Goal: Use online tool/utility

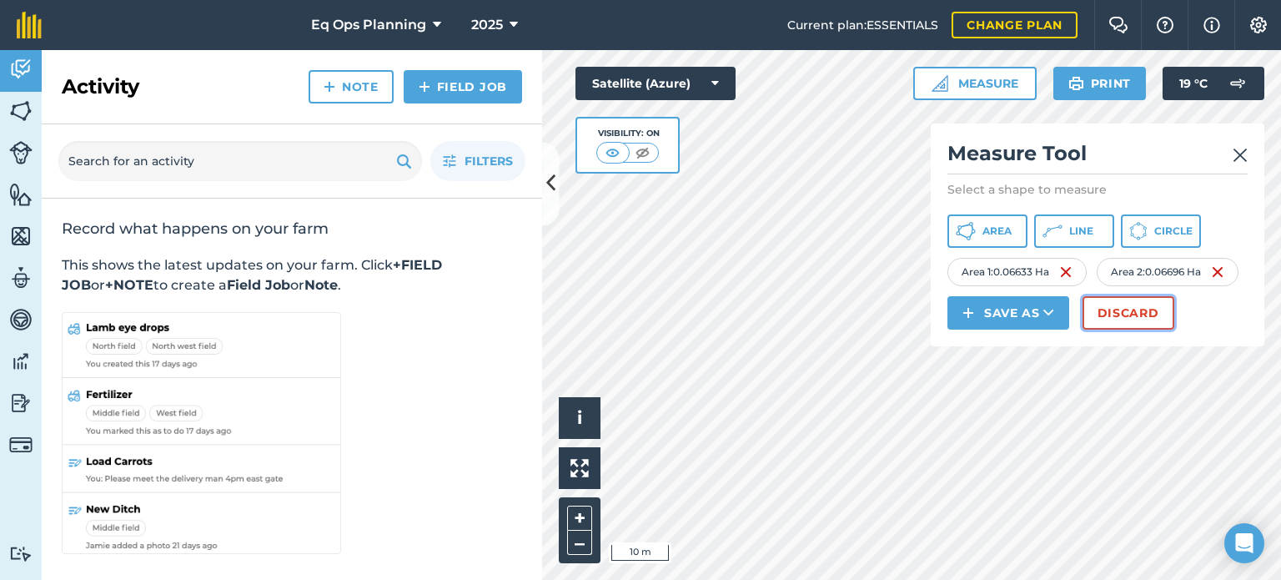
click at [1111, 313] on button "Discard" at bounding box center [1129, 312] width 92 height 33
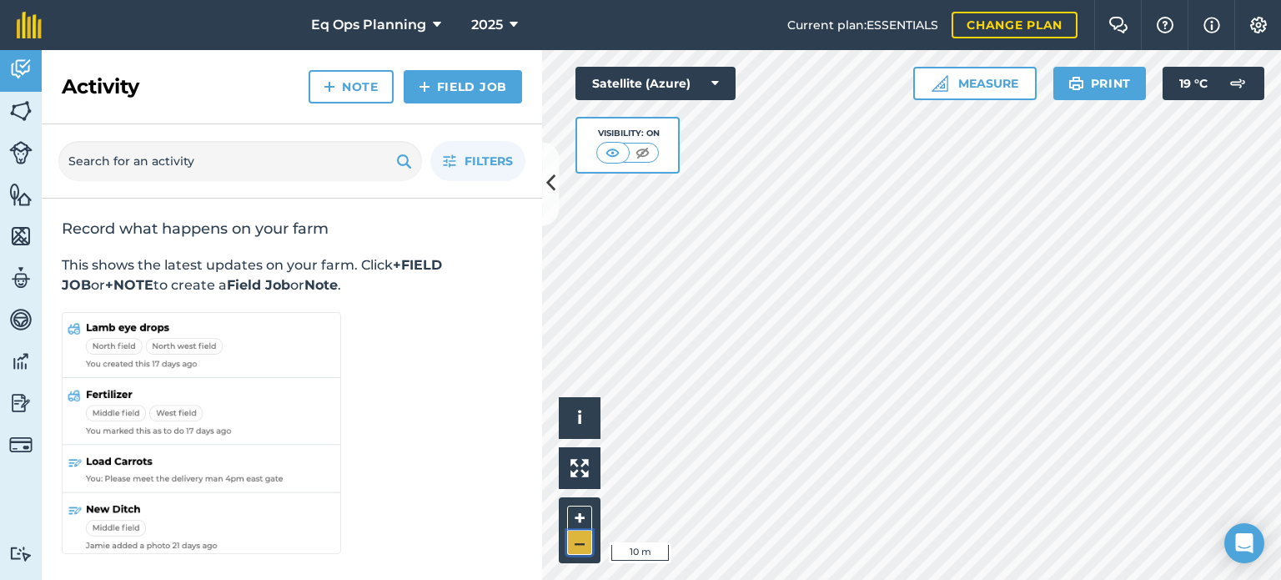
click at [588, 543] on button "–" at bounding box center [579, 543] width 25 height 24
click at [981, 88] on button "Measure" at bounding box center [975, 83] width 123 height 33
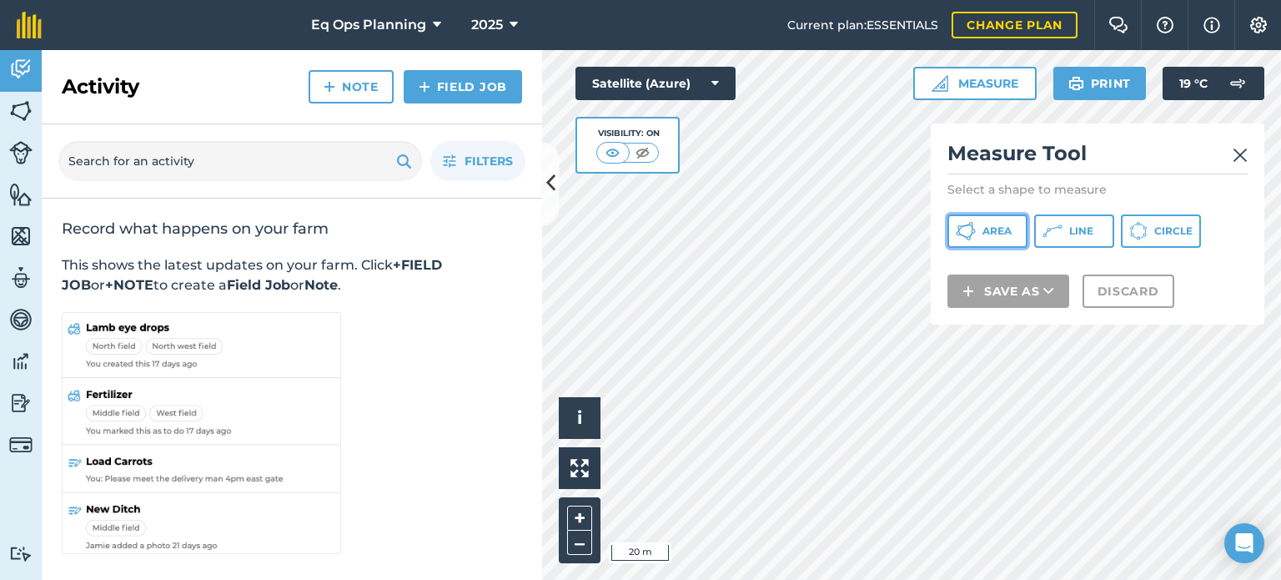
click at [988, 230] on span "Area" at bounding box center [997, 230] width 29 height 13
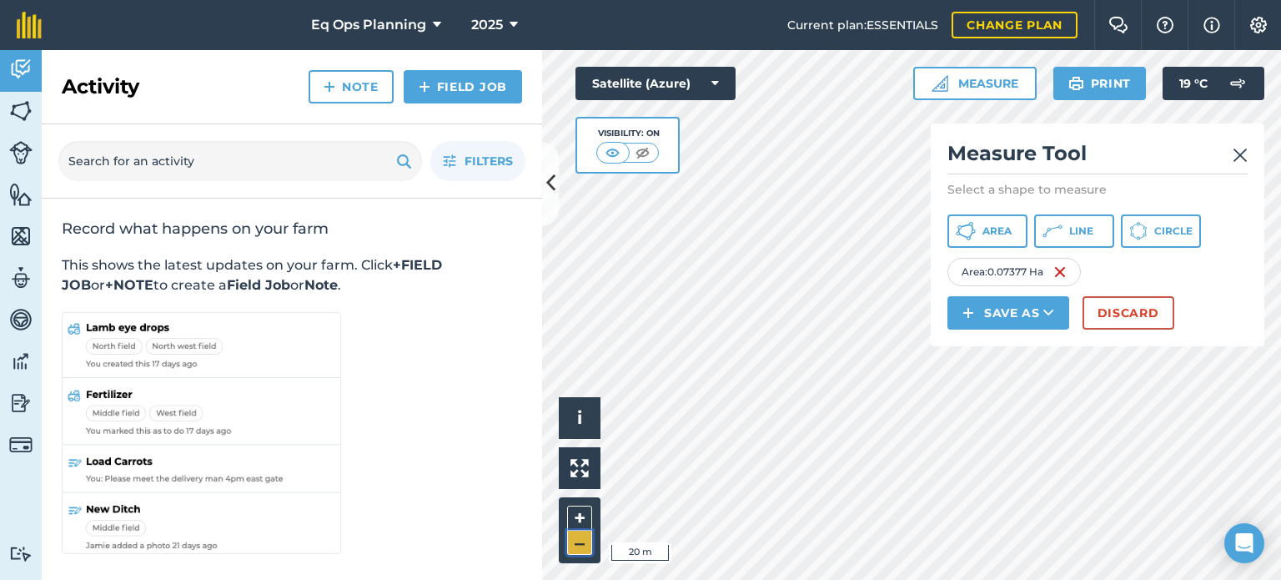
click at [576, 532] on button "–" at bounding box center [579, 543] width 25 height 24
click at [545, 159] on button at bounding box center [550, 183] width 17 height 83
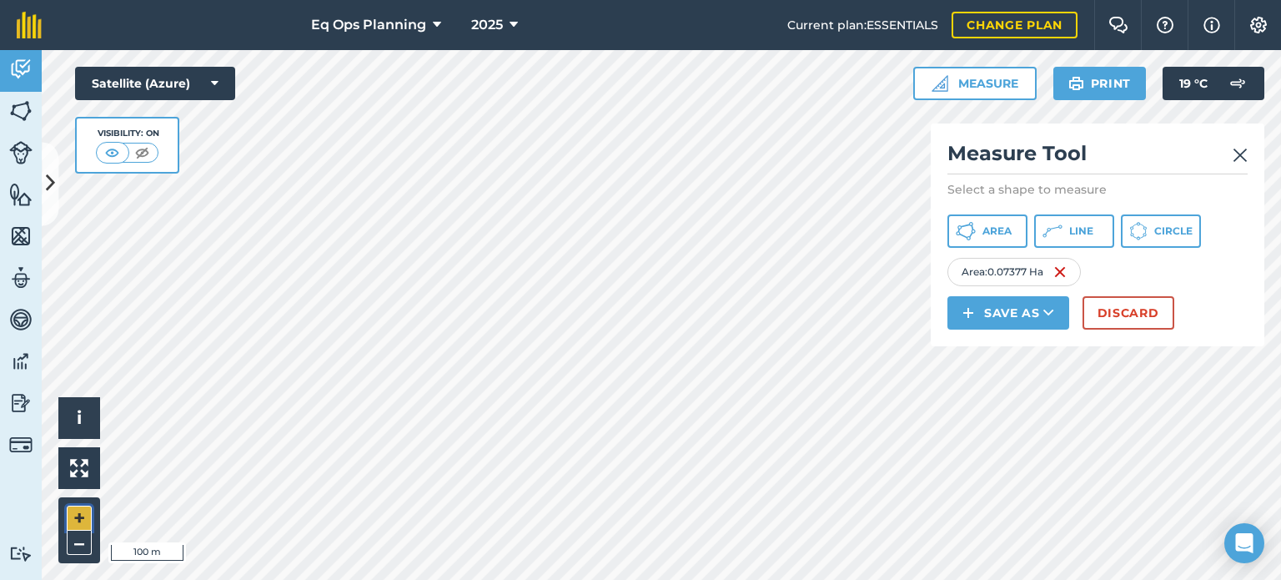
click at [73, 522] on button "+" at bounding box center [79, 518] width 25 height 25
click at [39, 439] on div "Activity Fields Livestock Features Maps Team Vehicles Data Reporting Billing Tu…" at bounding box center [640, 315] width 1281 height 530
click at [988, 239] on button "Area" at bounding box center [988, 230] width 80 height 33
click at [977, 216] on button "Area" at bounding box center [988, 230] width 80 height 33
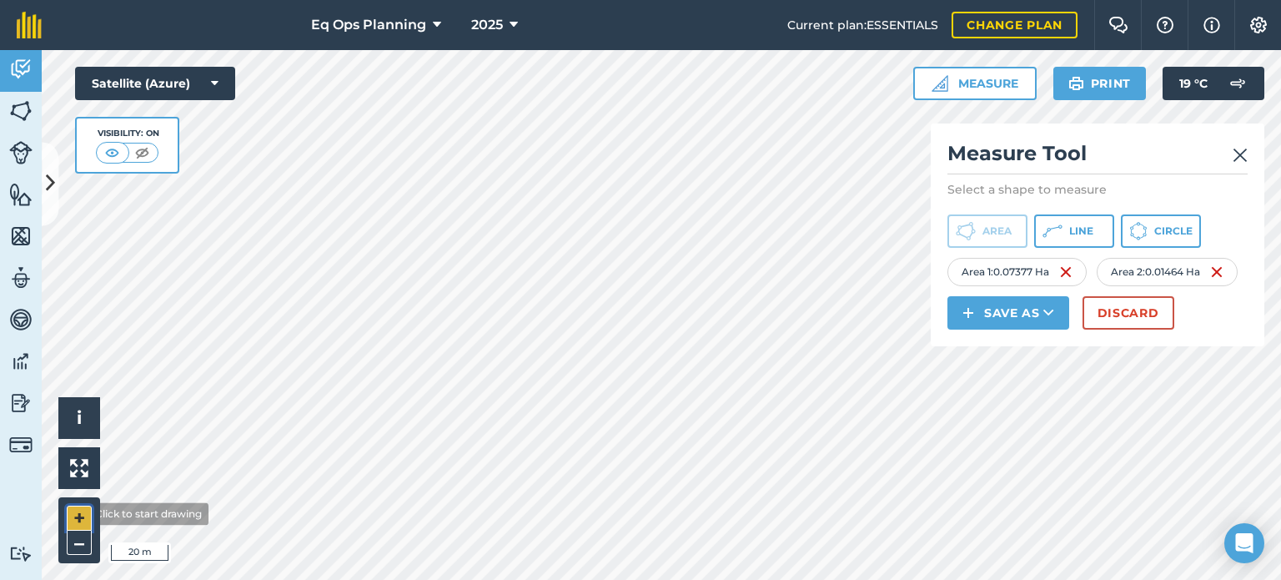
click at [76, 514] on button "+" at bounding box center [79, 518] width 25 height 25
click at [1220, 579] on html "Eq Ops Planning 2025 Current plan : ESSENTIALS Change plan Farm Chat Help Info …" at bounding box center [640, 290] width 1281 height 580
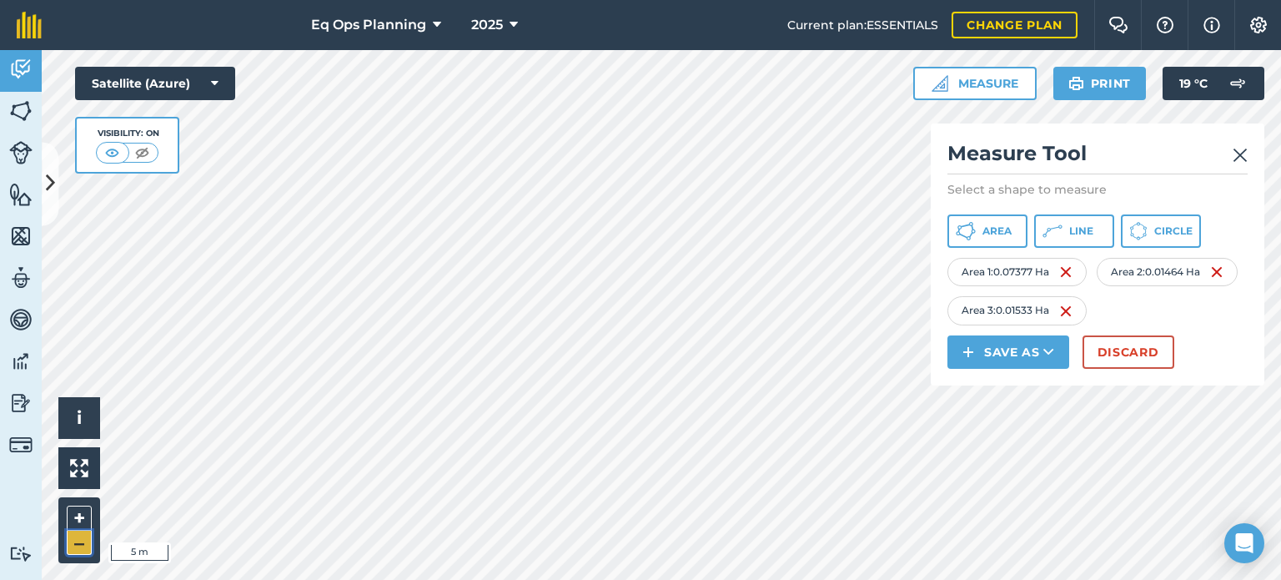
click at [76, 541] on button "–" at bounding box center [79, 543] width 25 height 24
click at [71, 517] on button "+" at bounding box center [79, 518] width 25 height 25
click at [954, 243] on button "Area" at bounding box center [988, 230] width 80 height 33
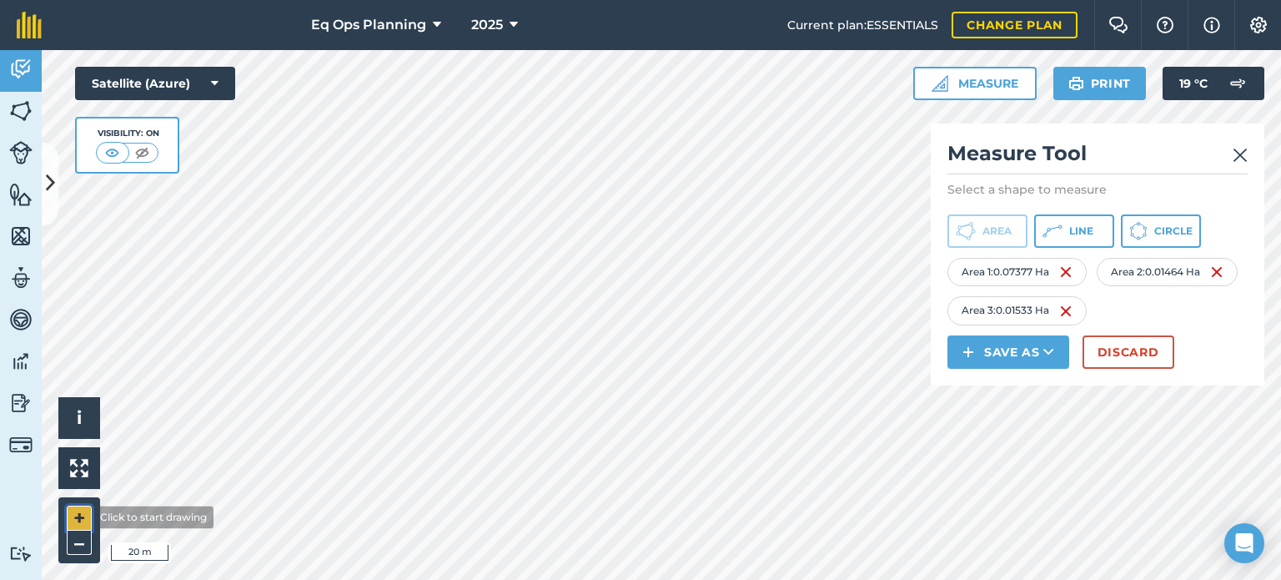
click at [80, 517] on button "+" at bounding box center [79, 518] width 25 height 25
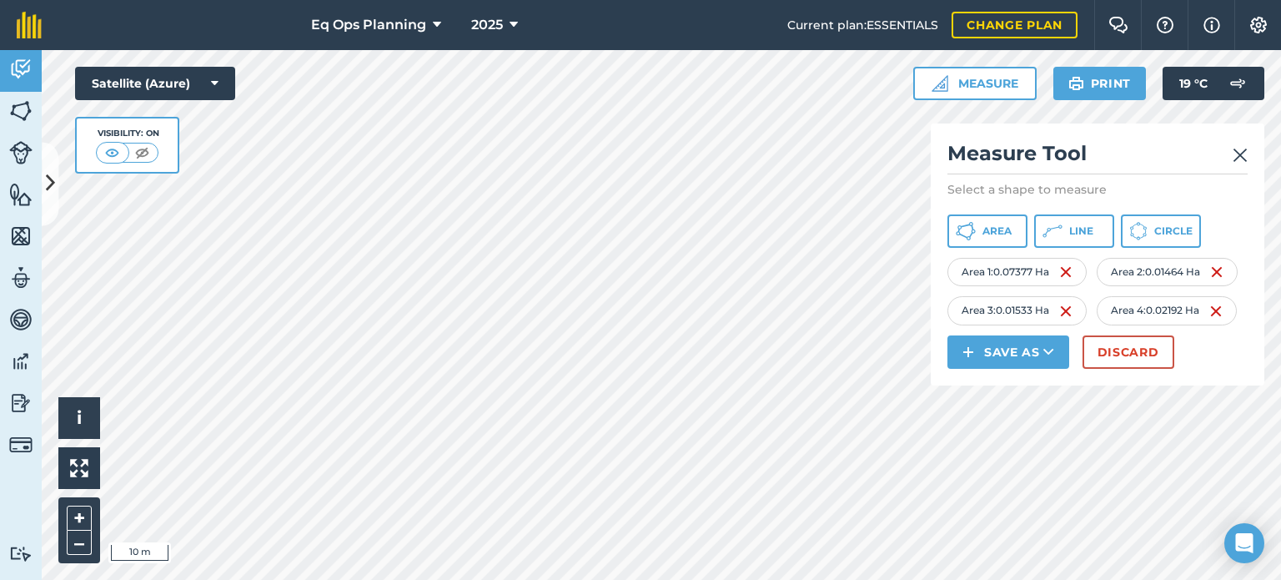
click at [562, 579] on html "Eq Ops Planning 2025 Current plan : ESSENTIALS Change plan Farm Chat Help Info …" at bounding box center [640, 290] width 1281 height 580
click at [995, 234] on span "Area" at bounding box center [997, 230] width 29 height 13
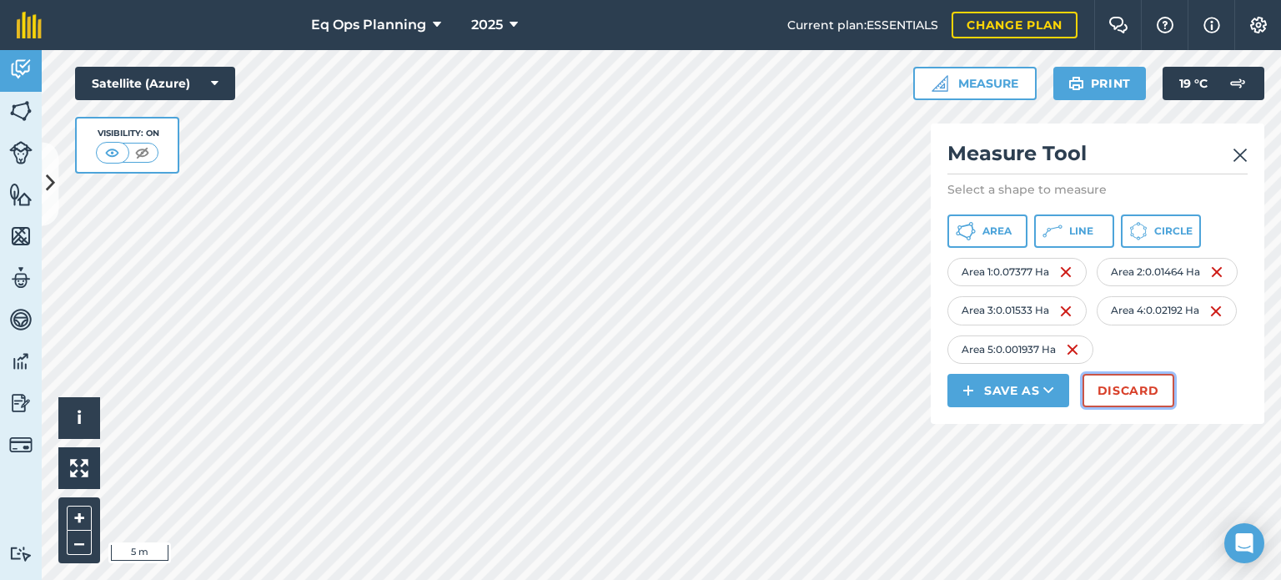
click at [1107, 397] on button "Discard" at bounding box center [1129, 390] width 92 height 33
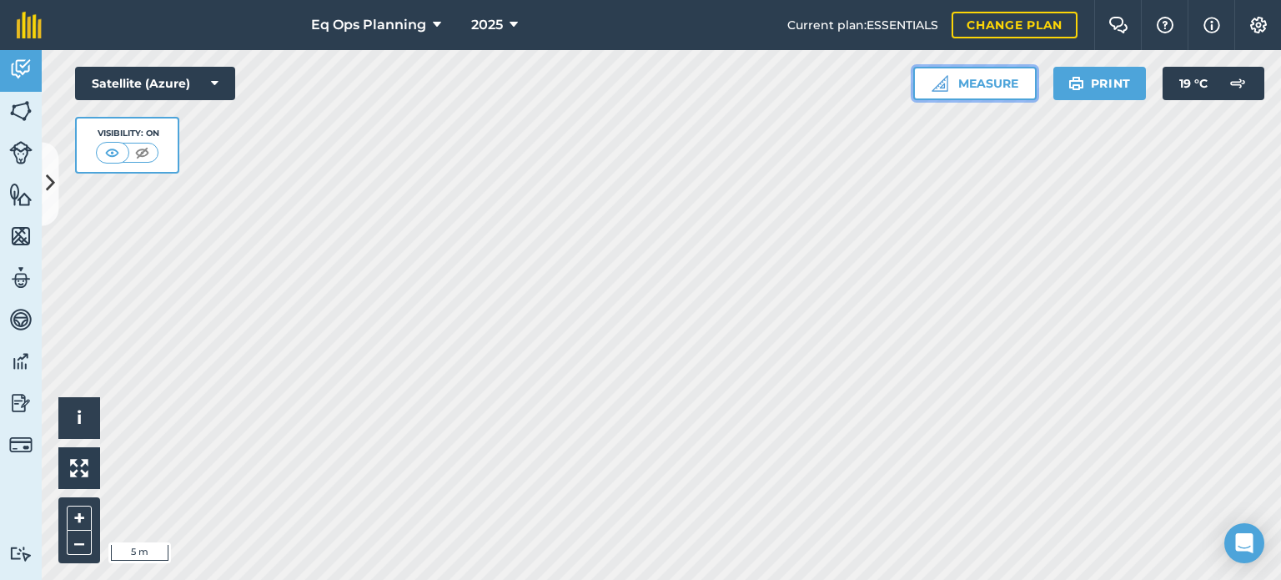
click at [1015, 84] on button "Measure" at bounding box center [975, 83] width 123 height 33
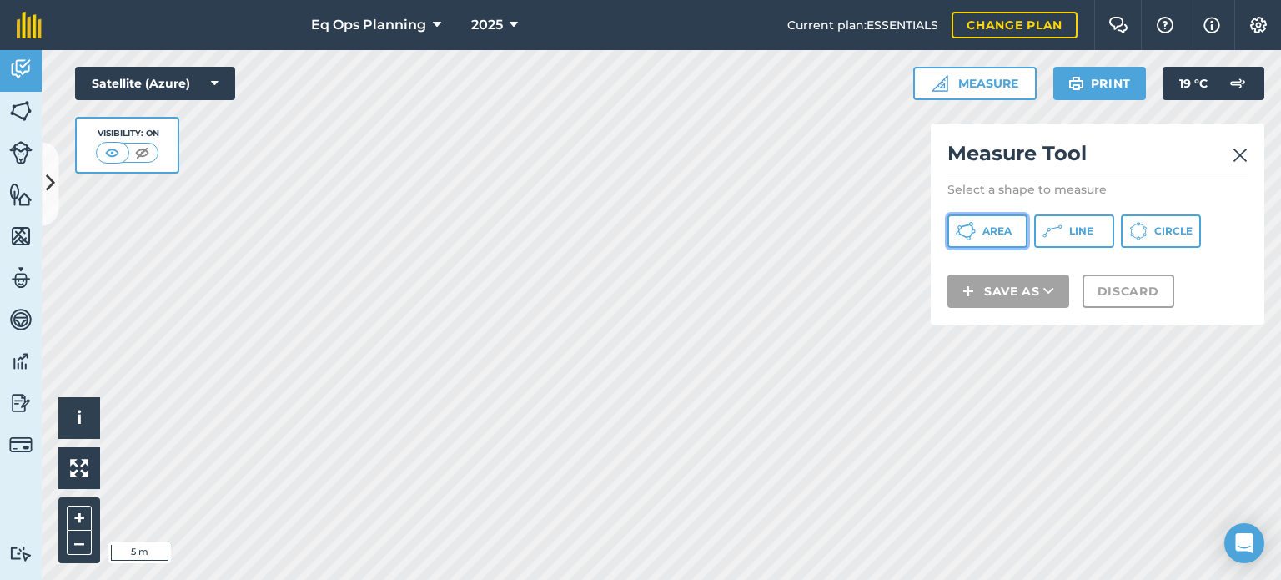
click at [1002, 229] on span "Area" at bounding box center [997, 230] width 29 height 13
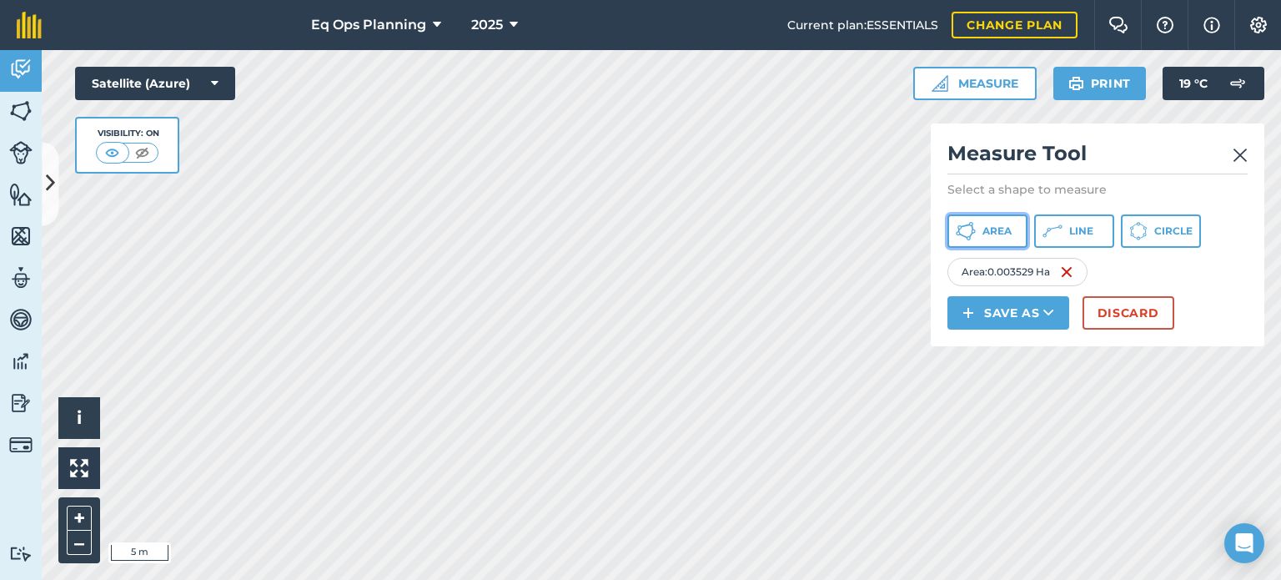
click at [1004, 234] on span "Area" at bounding box center [997, 230] width 29 height 13
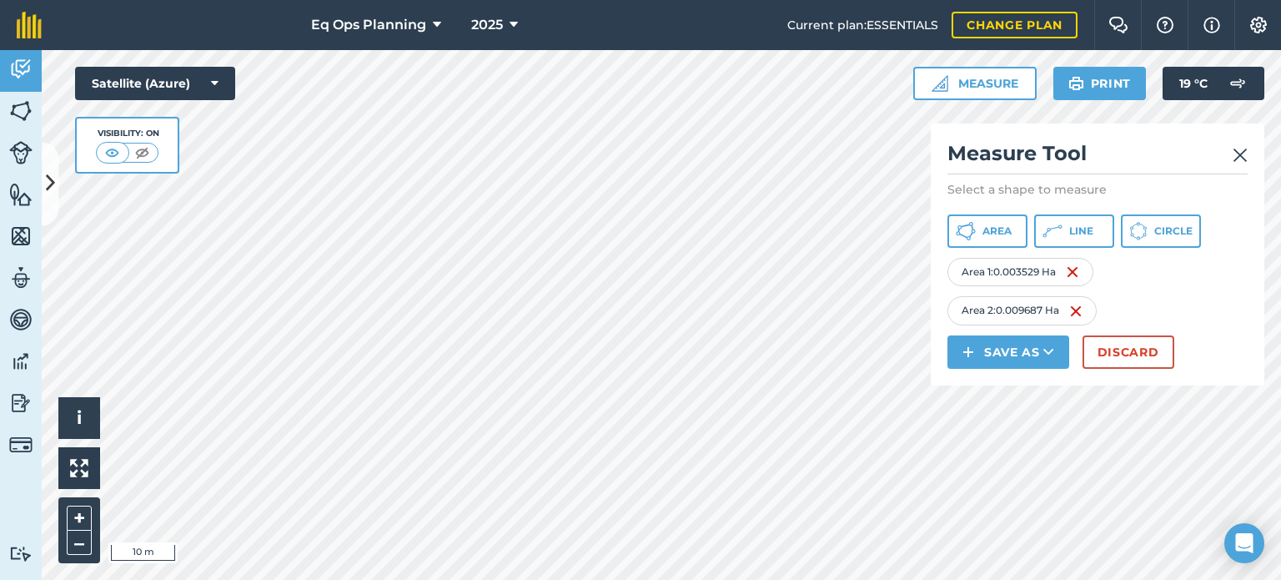
click at [696, 33] on div "Eq Ops Planning 2025 Current plan : ESSENTIALS Change plan Farm Chat Help Info …" at bounding box center [640, 290] width 1281 height 580
click at [989, 223] on button "Area" at bounding box center [988, 230] width 80 height 33
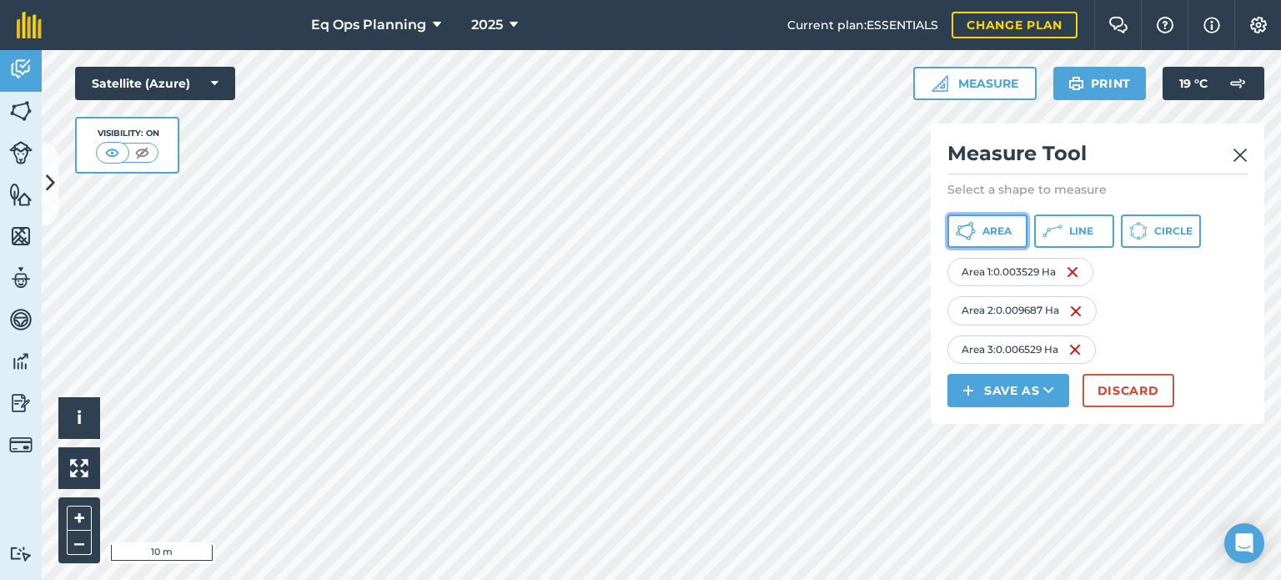
click at [1006, 238] on button "Area" at bounding box center [988, 230] width 80 height 33
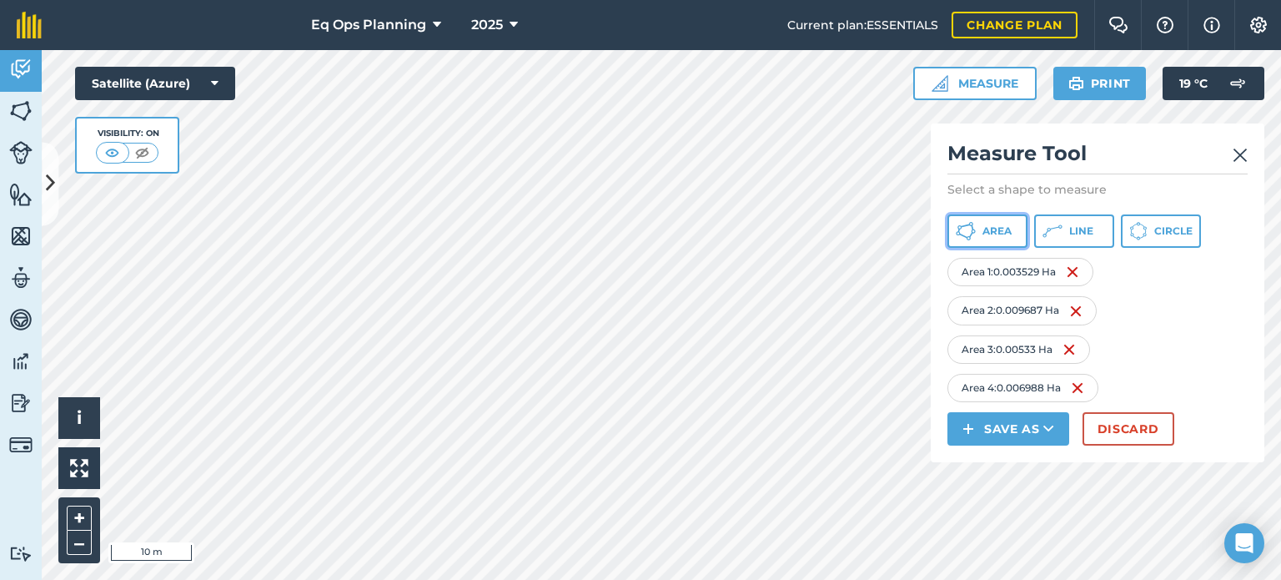
click at [996, 240] on button "Area" at bounding box center [988, 230] width 80 height 33
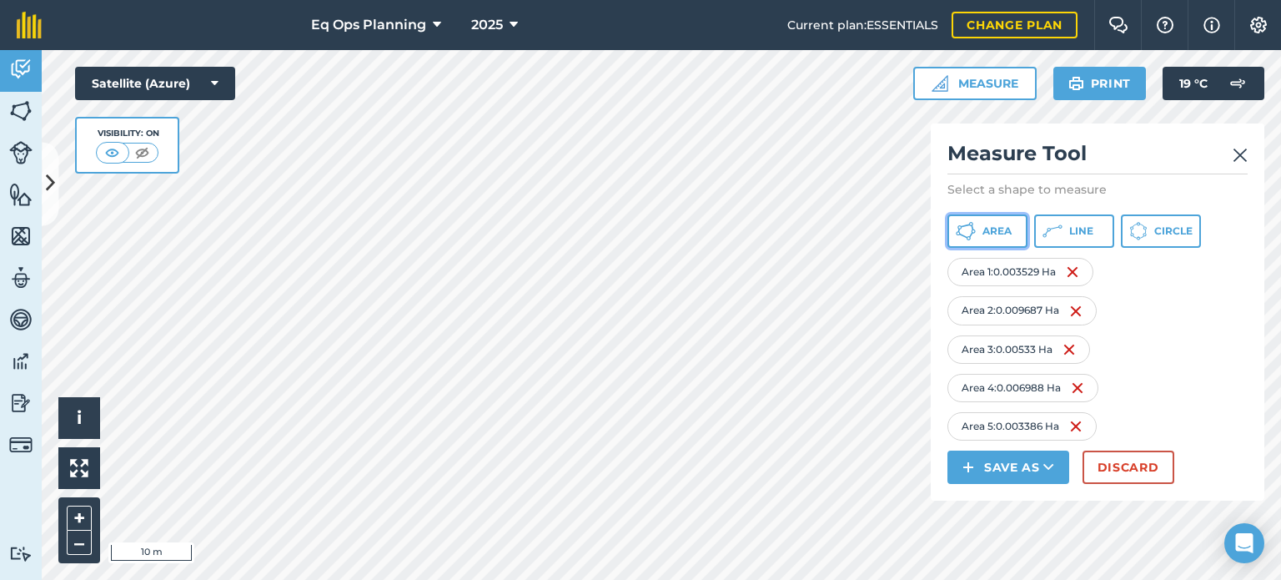
click at [1001, 227] on span "Area" at bounding box center [997, 230] width 29 height 13
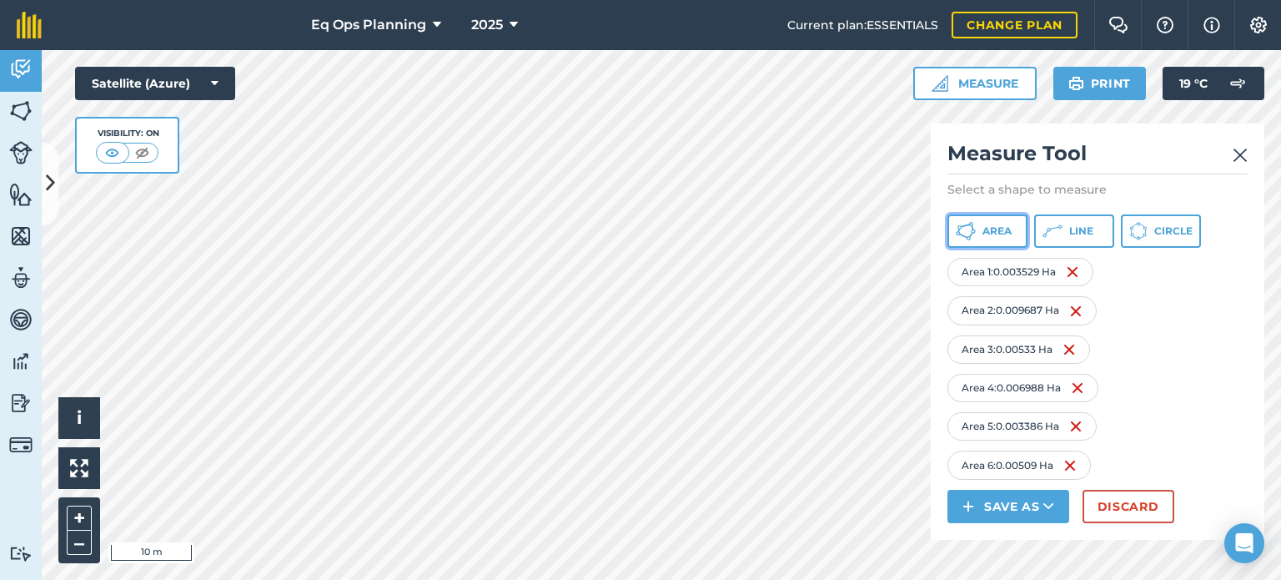
click at [994, 226] on span "Area" at bounding box center [997, 230] width 29 height 13
click at [660, 0] on html "Eq Ops Planning 2025 Current plan : ESSENTIALS Change plan Farm Chat Help Info …" at bounding box center [640, 290] width 1281 height 580
click at [578, 0] on html "Eq Ops Planning 2025 Current plan : ESSENTIALS Change plan Farm Chat Help Info …" at bounding box center [640, 290] width 1281 height 580
click at [594, 0] on html "Eq Ops Planning 2025 Current plan : ESSENTIALS Change plan Farm Chat Help Info …" at bounding box center [640, 290] width 1281 height 580
click at [1123, 523] on button "Discard" at bounding box center [1129, 506] width 92 height 33
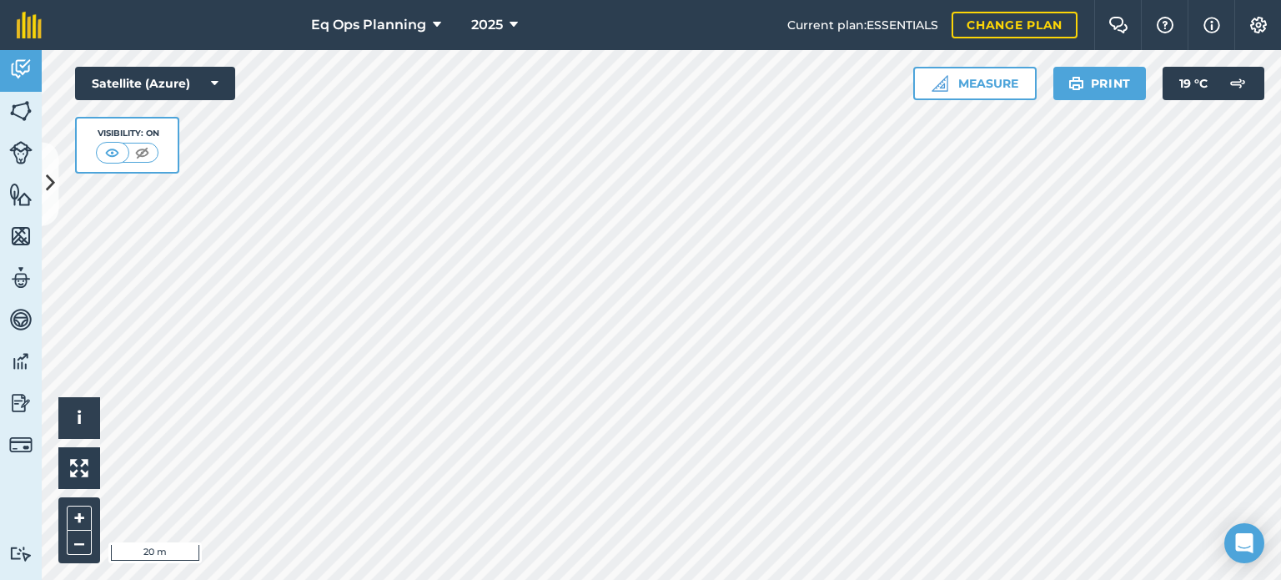
click at [728, 579] on html "Eq Ops Planning 2025 Current plan : ESSENTIALS Change plan Farm Chat Help Info …" at bounding box center [640, 290] width 1281 height 580
click at [583, 579] on html "Eq Ops Planning 2025 Current plan : ESSENTIALS Change plan Farm Chat Help Info …" at bounding box center [640, 290] width 1281 height 580
click at [970, 76] on button "Measure" at bounding box center [975, 83] width 123 height 33
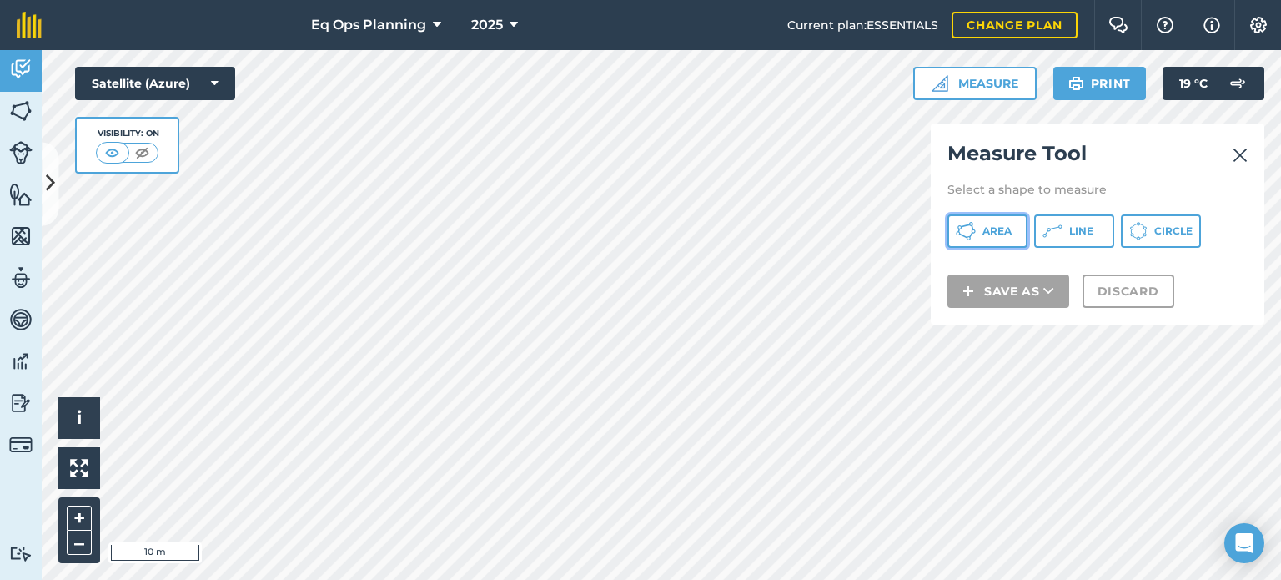
click at [998, 234] on span "Area" at bounding box center [997, 230] width 29 height 13
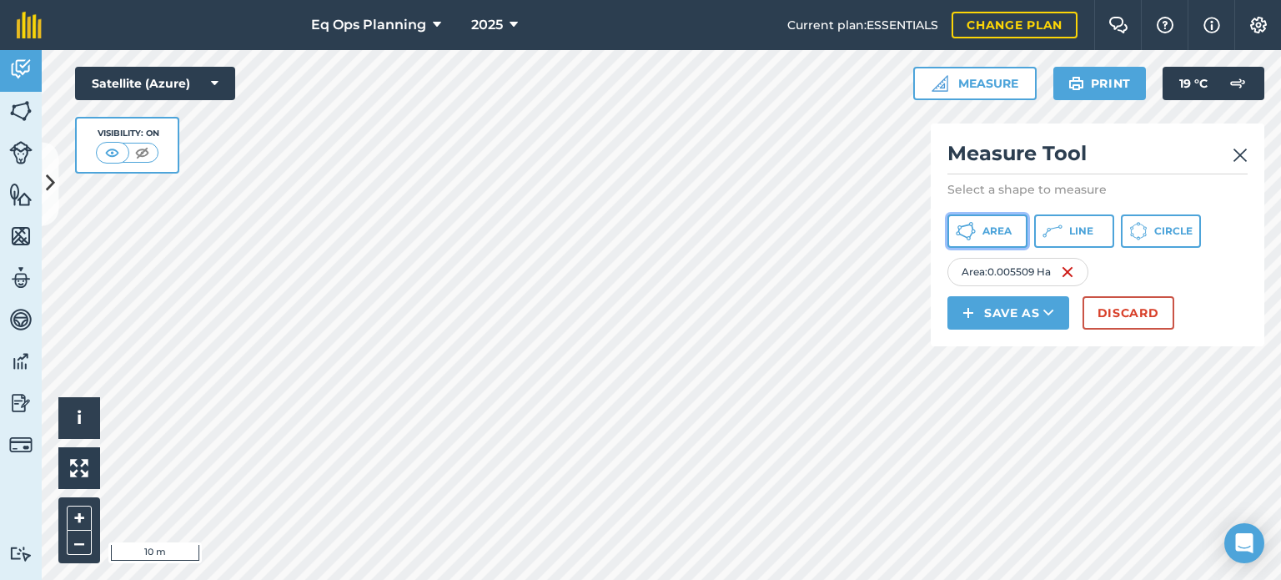
click at [989, 245] on button "Area" at bounding box center [988, 230] width 80 height 33
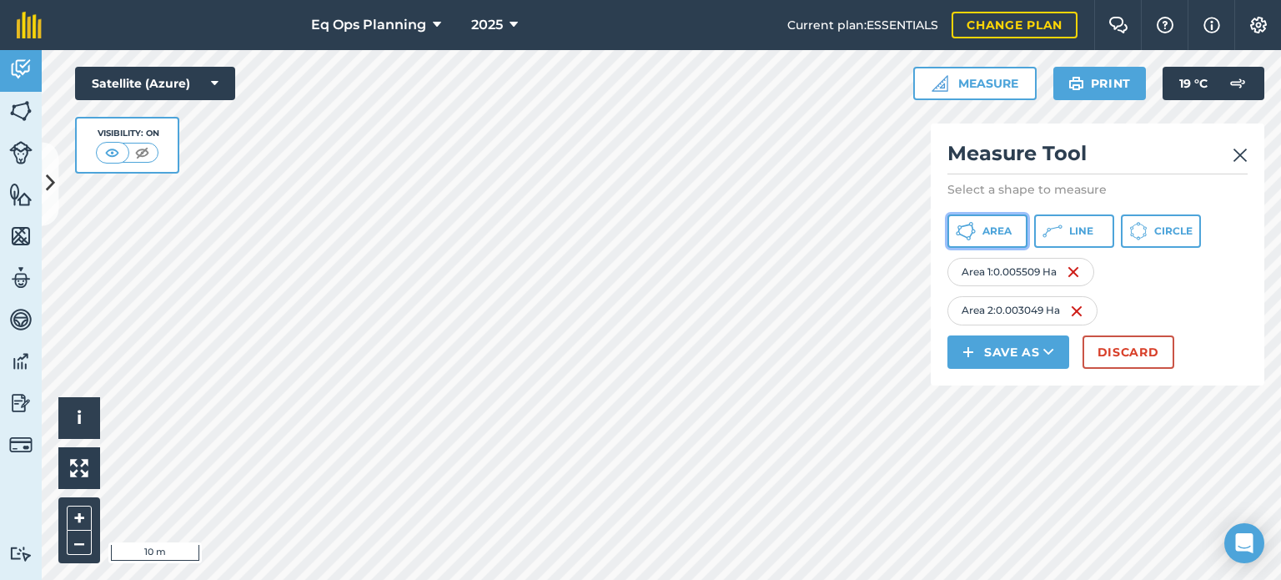
click at [1006, 232] on span "Area" at bounding box center [997, 230] width 29 height 13
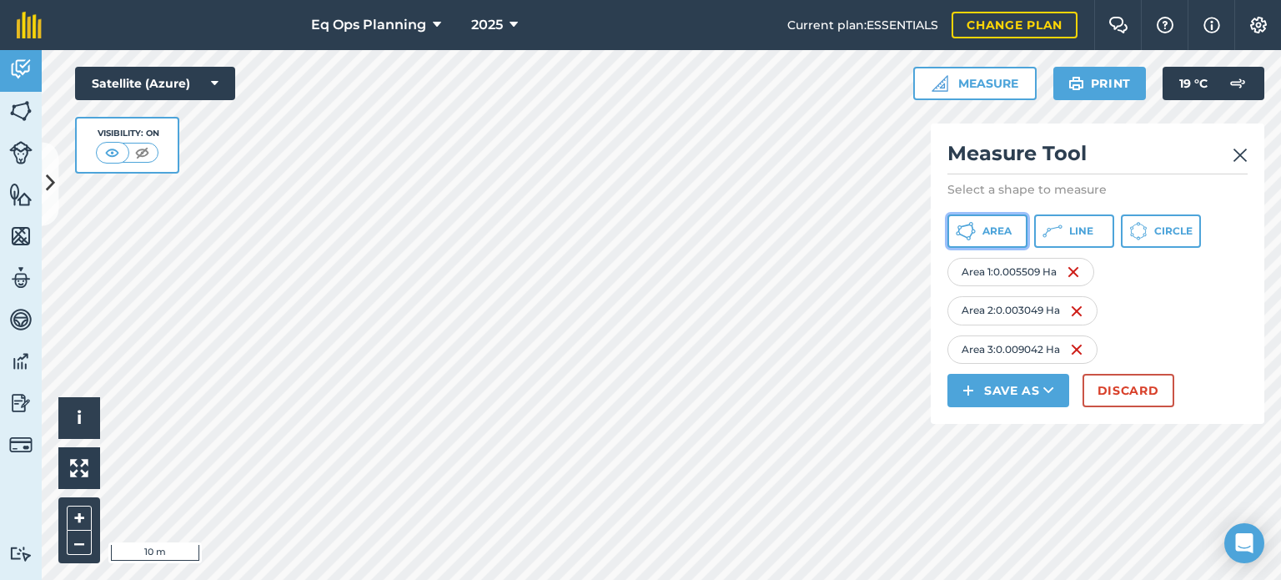
click at [999, 229] on span "Area" at bounding box center [997, 230] width 29 height 13
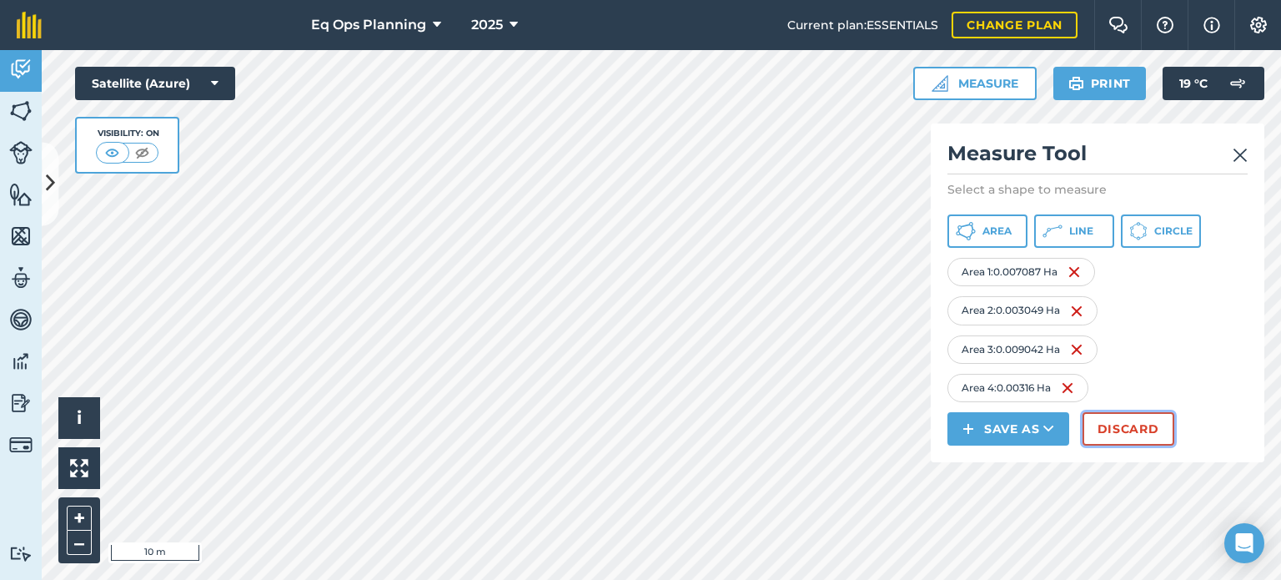
click at [1141, 423] on button "Discard" at bounding box center [1129, 428] width 92 height 33
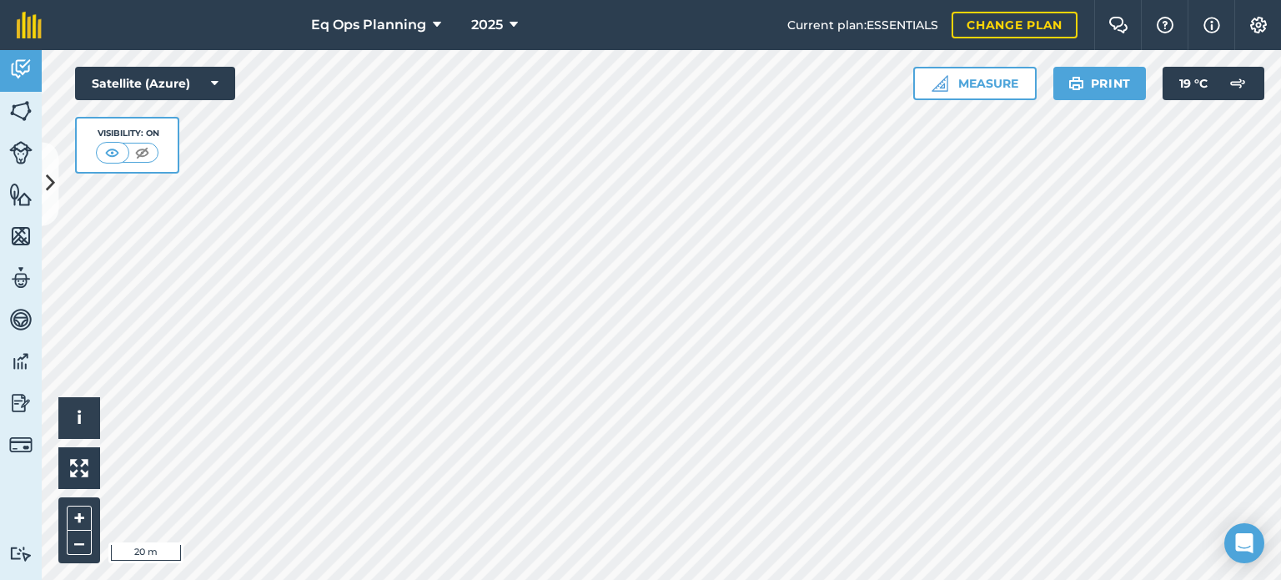
click at [651, 579] on html "Eq Ops Planning 2025 Current plan : ESSENTIALS Change plan Farm Chat Help Info …" at bounding box center [640, 290] width 1281 height 580
click at [965, 85] on button "Measure" at bounding box center [975, 83] width 123 height 33
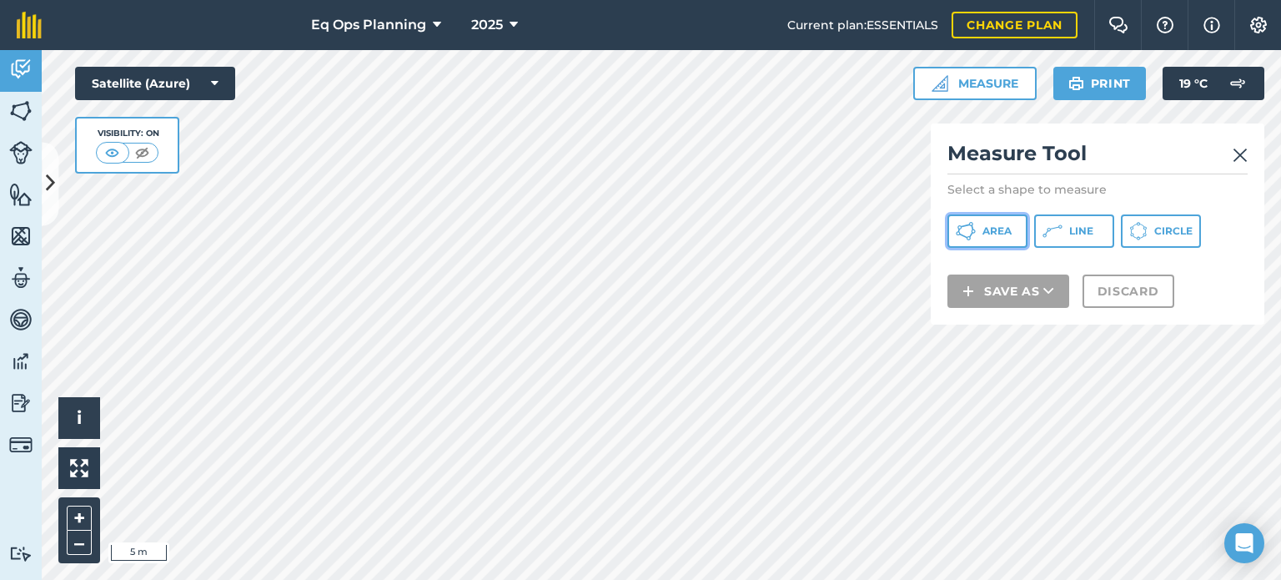
click at [1004, 236] on span "Area" at bounding box center [997, 230] width 29 height 13
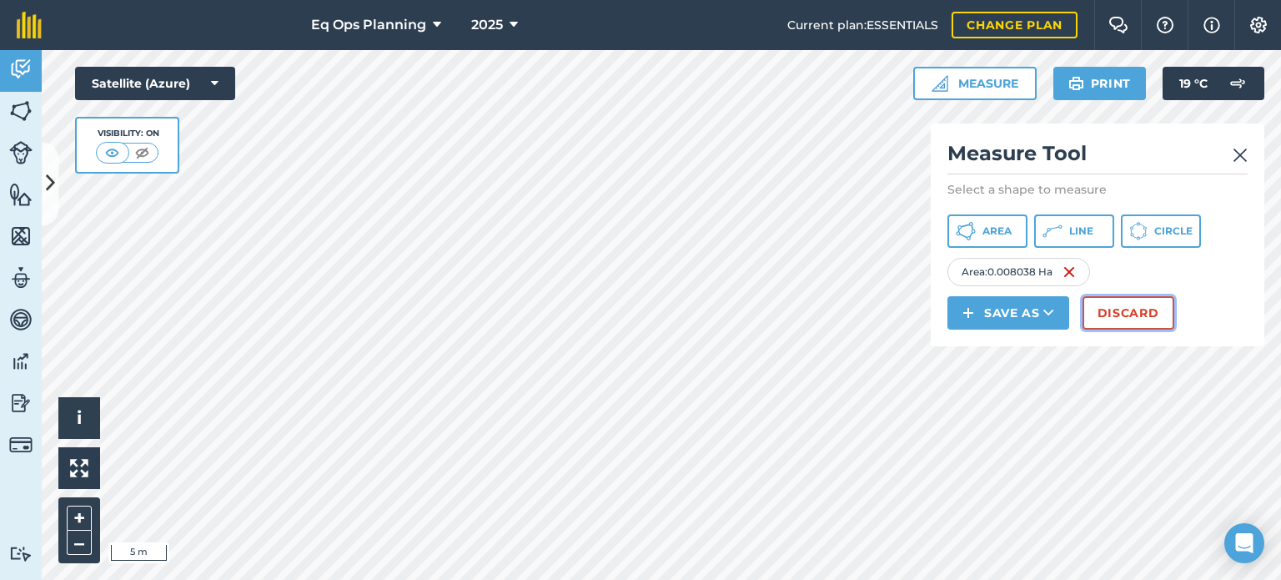
click at [1141, 317] on button "Discard" at bounding box center [1129, 312] width 92 height 33
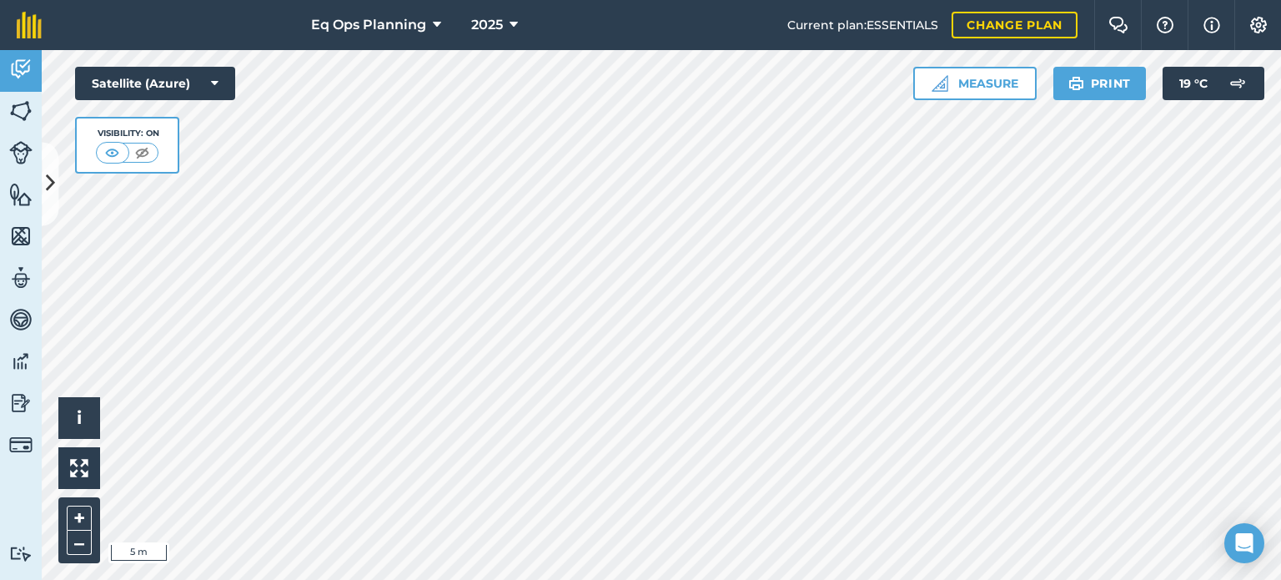
click at [625, 579] on html "Eq Ops Planning 2025 Current plan : ESSENTIALS Change plan Farm Chat Help Info …" at bounding box center [640, 290] width 1281 height 580
click at [788, 579] on html "Eq Ops Planning 2025 Current plan : ESSENTIALS Change plan Farm Chat Help Info …" at bounding box center [640, 290] width 1281 height 580
click at [846, 579] on html "Eq Ops Planning 2025 Current plan : ESSENTIALS Change plan Farm Chat Help Info …" at bounding box center [640, 290] width 1281 height 580
click at [998, 74] on button "Measure" at bounding box center [975, 83] width 123 height 33
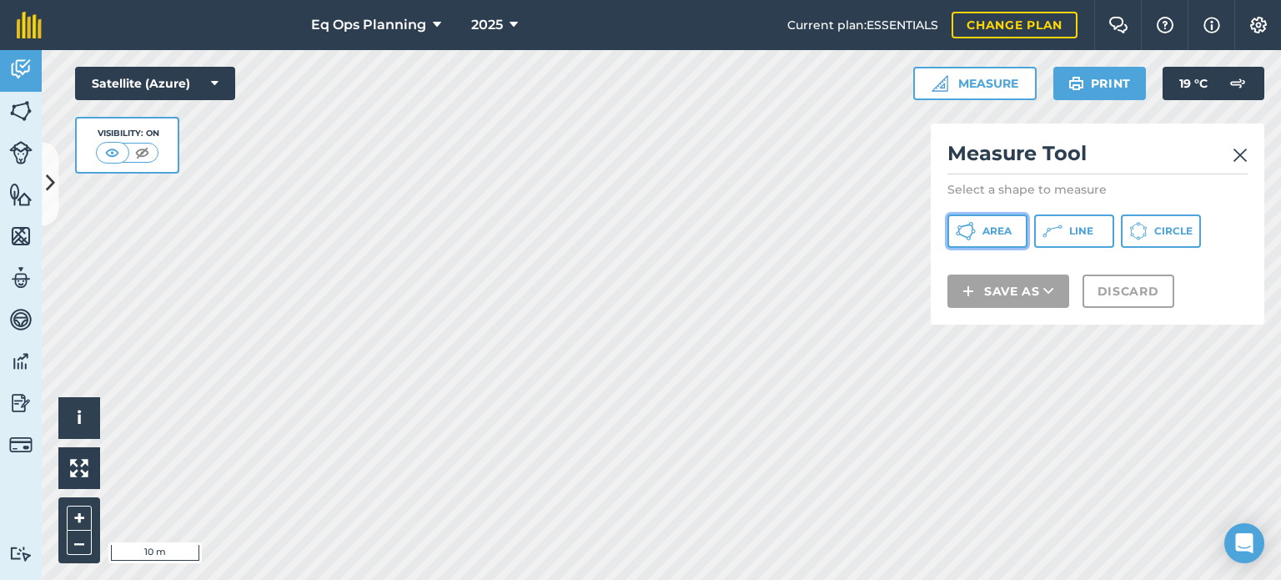
click at [1007, 228] on span "Area" at bounding box center [997, 230] width 29 height 13
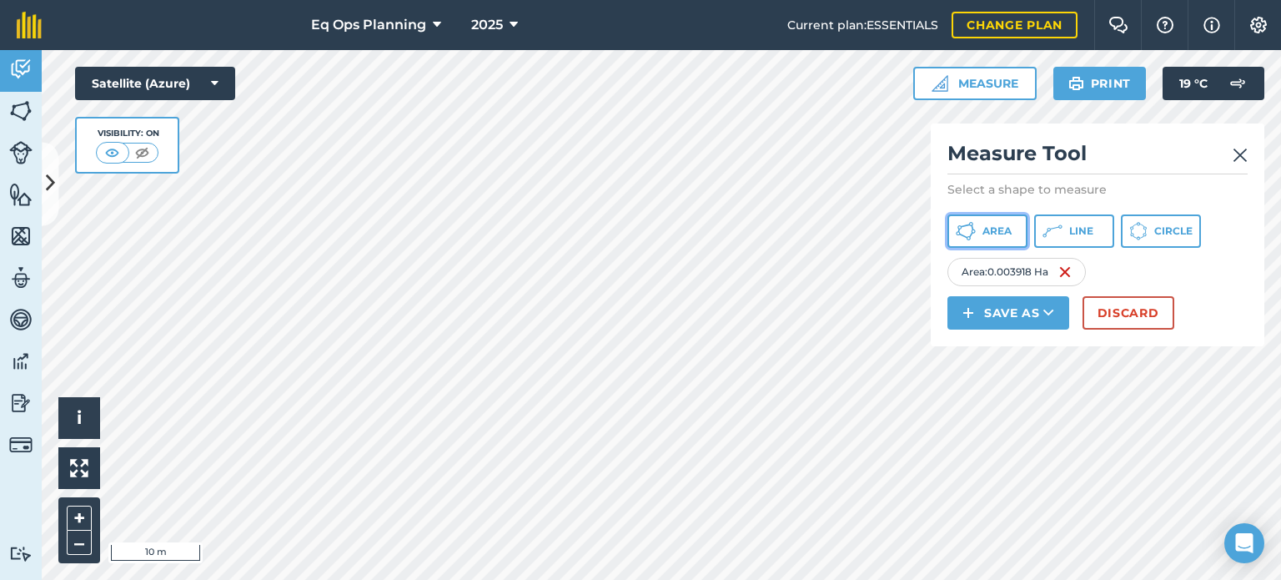
click at [995, 223] on button "Area" at bounding box center [988, 230] width 80 height 33
click at [401, 579] on html "Eq Ops Planning 2025 Current plan : ESSENTIALS Change plan Farm Chat Help Info …" at bounding box center [640, 290] width 1281 height 580
click at [844, 579] on html "Eq Ops Planning 2025 Current plan : ESSENTIALS Change plan Farm Chat Help Info …" at bounding box center [640, 290] width 1281 height 580
click at [1008, 243] on button "Area" at bounding box center [988, 230] width 80 height 33
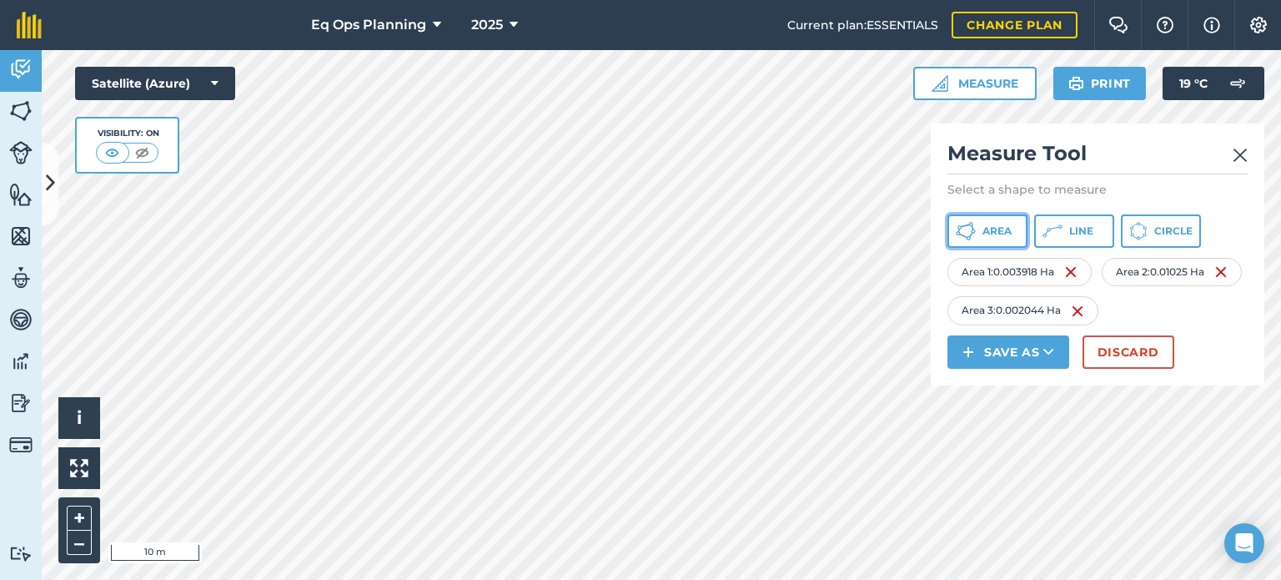
click at [998, 234] on span "Area" at bounding box center [997, 230] width 29 height 13
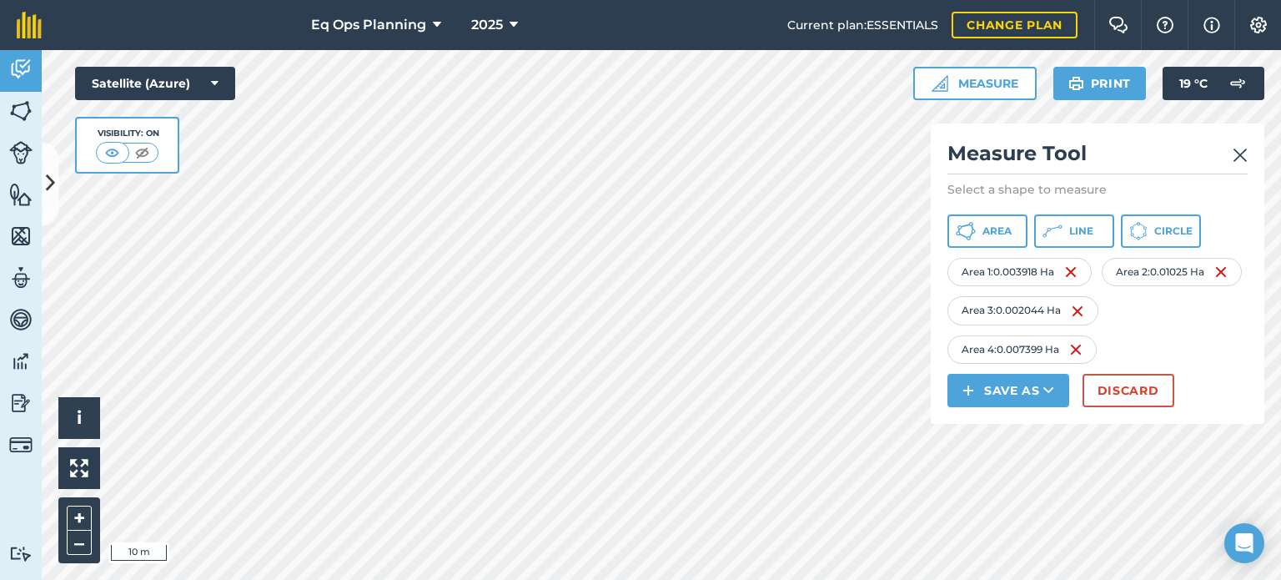
click at [828, 579] on html "Eq Ops Planning 2025 Current plan : ESSENTIALS Change plan Farm Chat Help Info …" at bounding box center [640, 290] width 1281 height 580
click at [527, 579] on html "Eq Ops Planning 2025 Current plan : ESSENTIALS Change plan Farm Chat Help Info …" at bounding box center [640, 290] width 1281 height 580
click at [1003, 230] on span "Area" at bounding box center [997, 230] width 29 height 13
click at [1010, 241] on button "Area" at bounding box center [988, 230] width 80 height 33
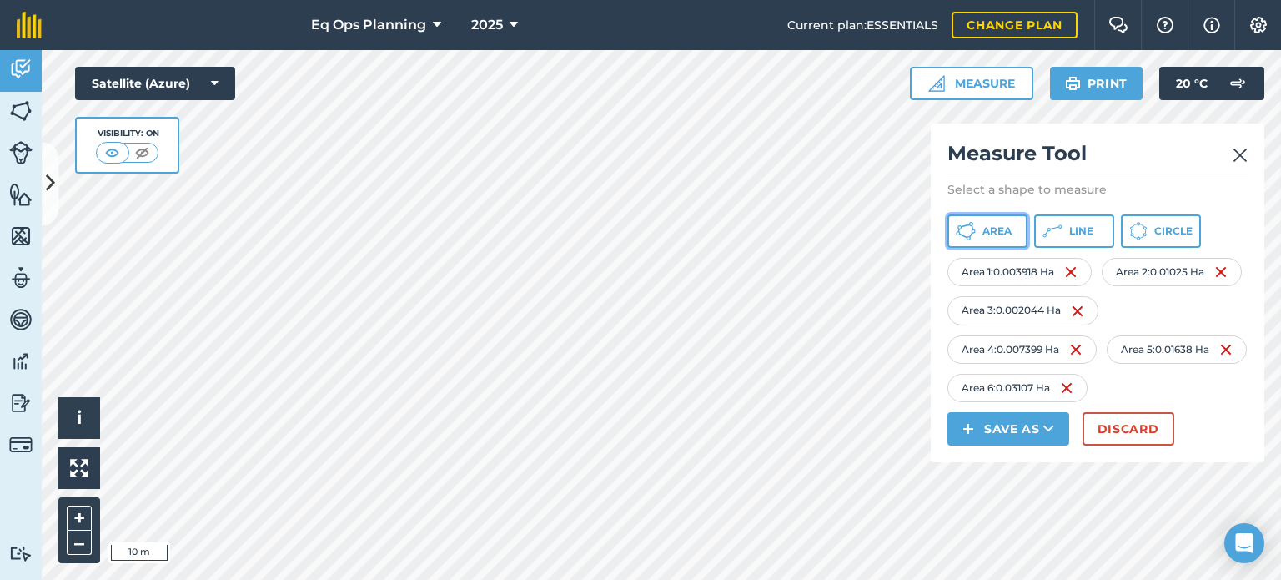
click at [993, 236] on span "Area" at bounding box center [997, 230] width 29 height 13
click at [516, 0] on html "Eq Ops Planning 2025 Current plan : ESSENTIALS Change plan Farm Chat Help Info …" at bounding box center [640, 290] width 1281 height 580
click at [1002, 236] on span "Area" at bounding box center [997, 230] width 29 height 13
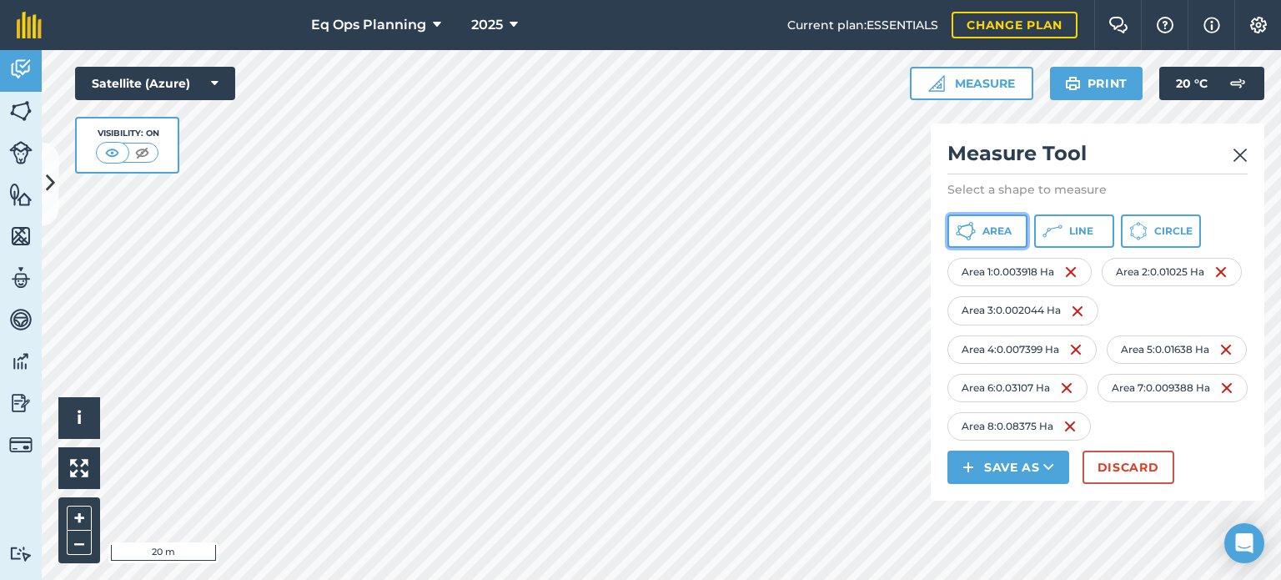
click at [988, 224] on span "Area" at bounding box center [997, 230] width 29 height 13
click at [969, 234] on icon at bounding box center [966, 231] width 20 height 20
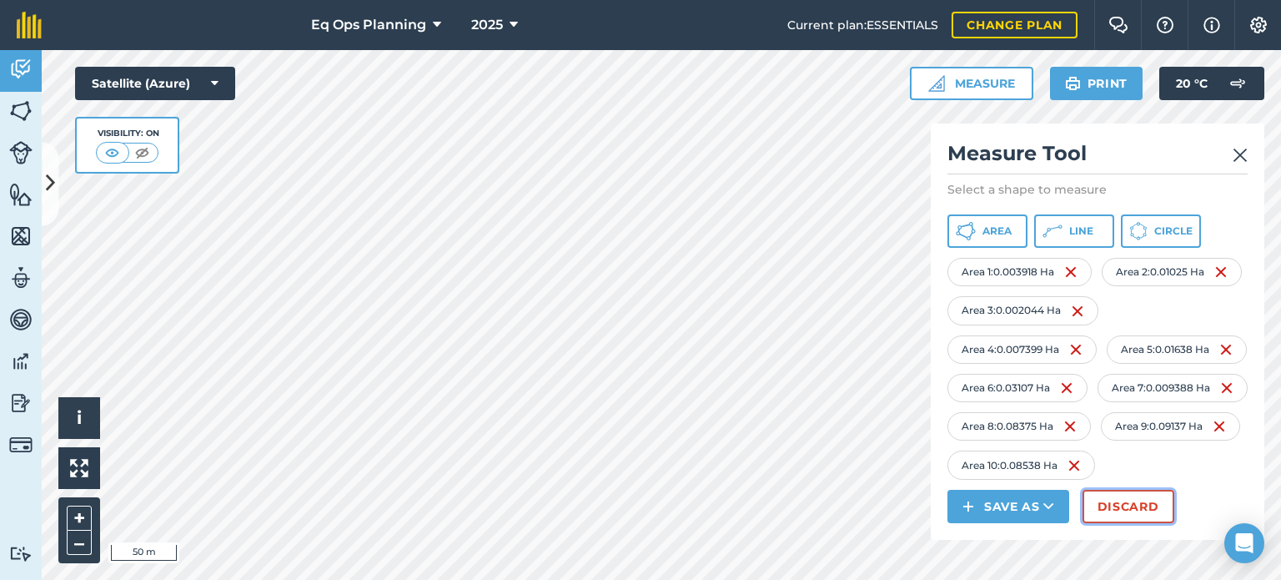
click at [1140, 523] on button "Discard" at bounding box center [1129, 506] width 92 height 33
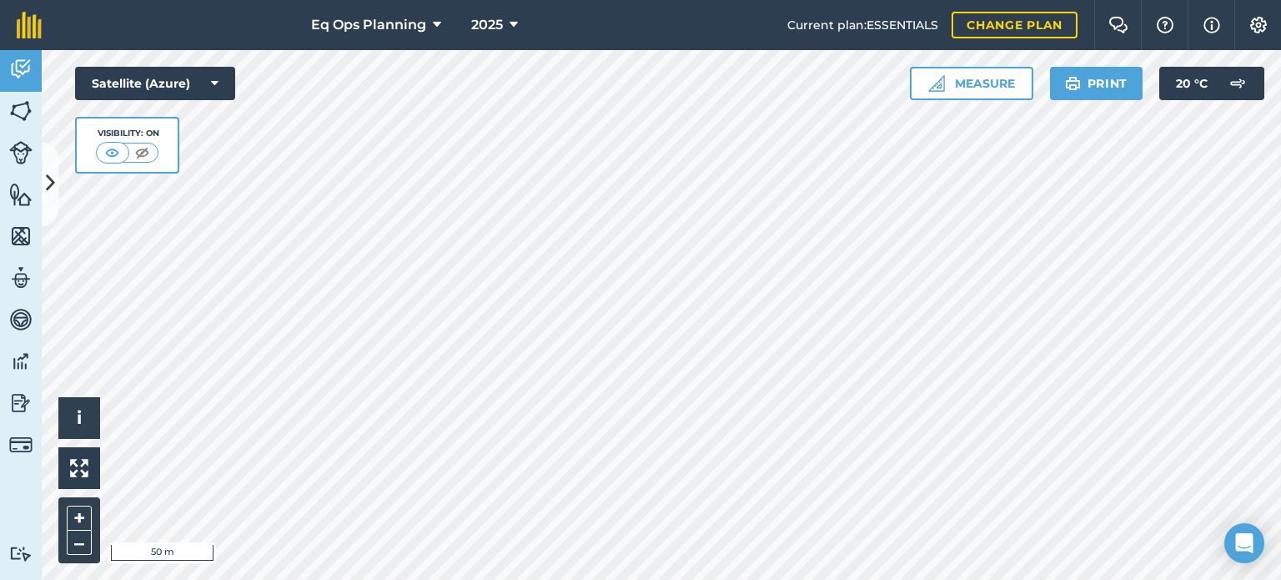
click at [400, 17] on div "Eq Ops Planning 2025 Current plan : ESSENTIALS Change plan Farm Chat Help Info …" at bounding box center [640, 290] width 1281 height 580
click at [373, 3] on div "Eq Ops Planning 2025 Current plan : ESSENTIALS Change plan Farm Chat Help Info …" at bounding box center [640, 290] width 1281 height 580
